Goal: Entertainment & Leisure: Browse casually

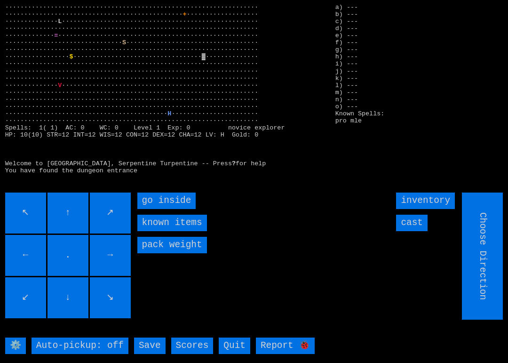
type input "Hold to Run"
click at [145, 193] on inside "go inside" at bounding box center [166, 200] width 59 height 16
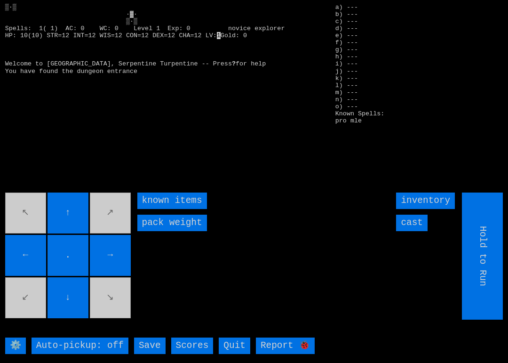
type input "Choose Direction"
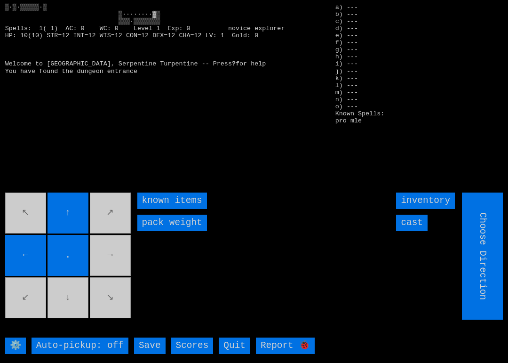
type input "Hold to Run"
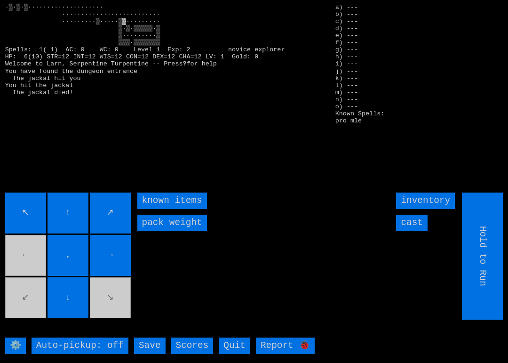
click at [115, 299] on movebuttons "↖ ↑ ↗ ← . → ↙ ↓ ↘" at bounding box center [68, 255] width 127 height 127
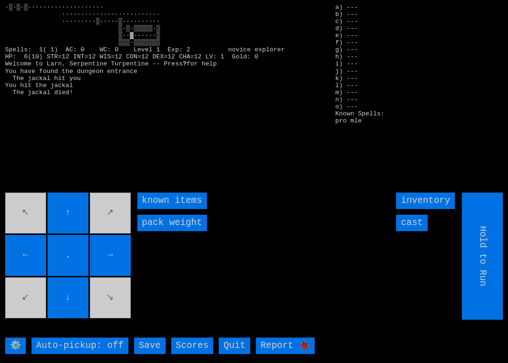
type input "Choose Direction"
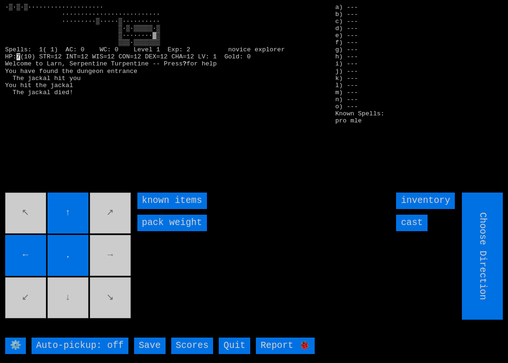
type input "Hold to Run"
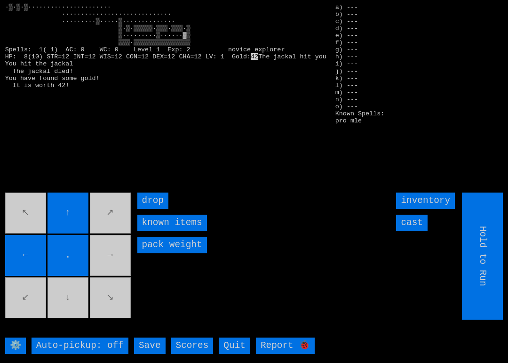
click at [104, 248] on movebuttons "↖ ↑ ↗ ← . → ↙ ↓ ↘" at bounding box center [68, 255] width 127 height 127
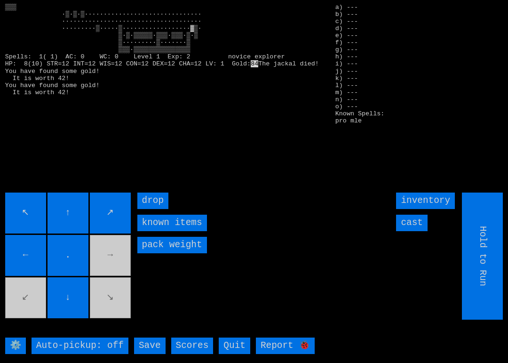
click at [114, 300] on movebuttons "↖ ↑ ↗ ← . → ↙ ↓ ↘" at bounding box center [68, 255] width 127 height 127
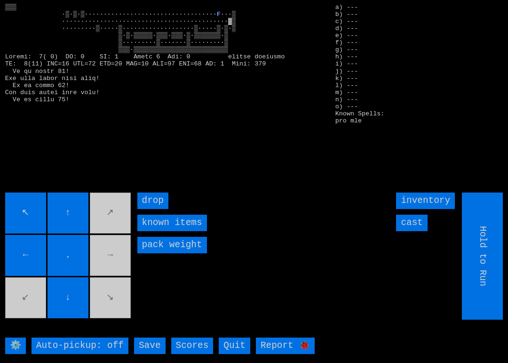
click at [105, 244] on movebuttons "↖ ↑ ↗ ← . → ↙ ↓ ↘" at bounding box center [68, 255] width 127 height 127
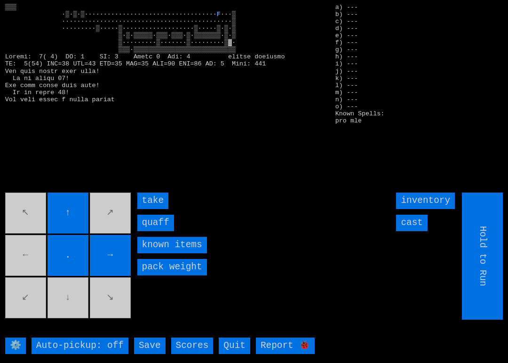
click at [147, 205] on input "take" at bounding box center [153, 200] width 32 height 16
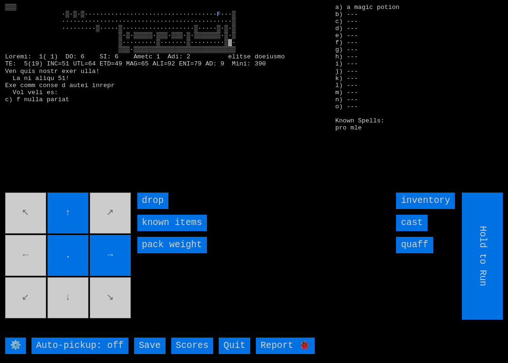
click at [422, 244] on input "quaff" at bounding box center [414, 244] width 37 height 16
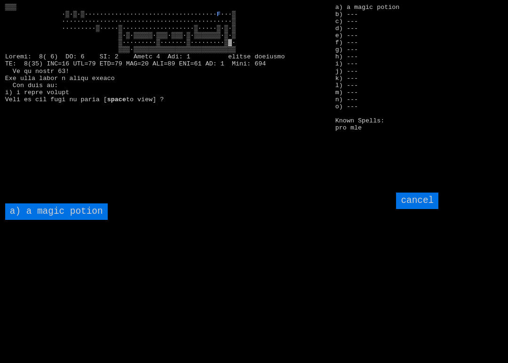
click at [59, 212] on potion "a) a magic potion" at bounding box center [56, 211] width 102 height 16
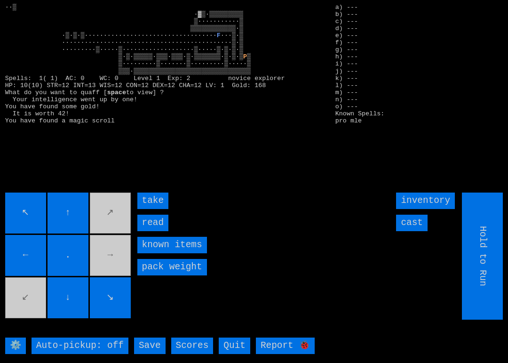
click at [142, 201] on input "take" at bounding box center [153, 200] width 32 height 16
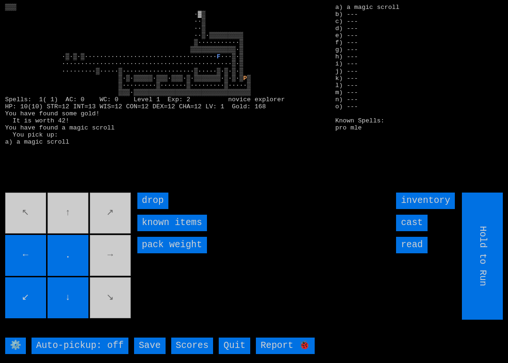
click at [60, 213] on movebuttons "↖ ↑ ↗ ← . → ↙ ↓ ↘" at bounding box center [68, 255] width 127 height 127
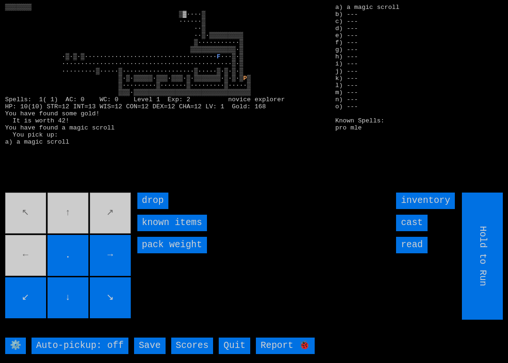
click at [28, 252] on movebuttons "↖ ↑ ↗ ← . → ↙ ↓ ↘" at bounding box center [68, 255] width 127 height 127
click at [29, 244] on movebuttons "↖ ↑ ↗ ← . → ↙ ↓ ↘" at bounding box center [68, 255] width 127 height 127
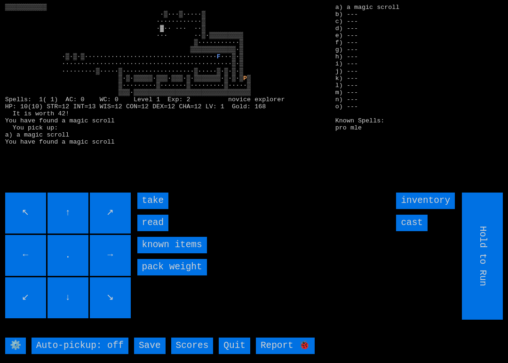
click at [141, 194] on input "take" at bounding box center [153, 200] width 32 height 16
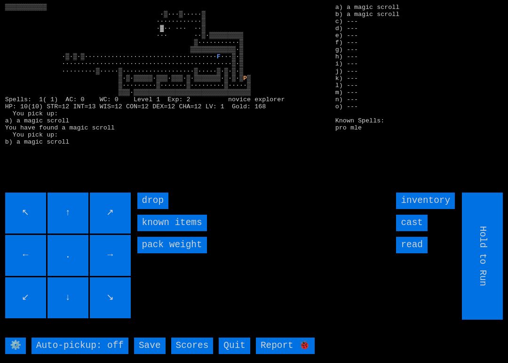
click at [18, 317] on input "↙" at bounding box center [25, 297] width 41 height 41
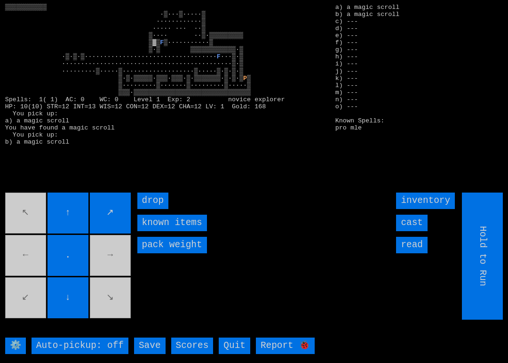
click at [30, 194] on movebuttons "↖ ↑ ↗ ← . → ↙ ↓ ↘" at bounding box center [68, 255] width 127 height 127
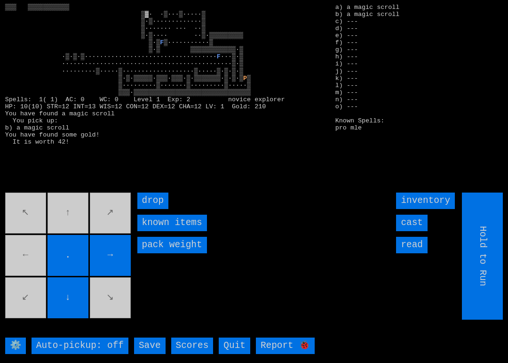
click at [64, 214] on movebuttons "↖ ↑ ↗ ← . → ↙ ↓ ↘" at bounding box center [68, 255] width 127 height 127
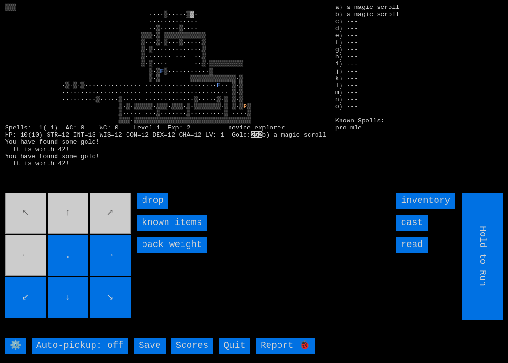
click at [142, 342] on input "Save" at bounding box center [150, 345] width 32 height 16
